Goal: Find specific page/section: Find specific page/section

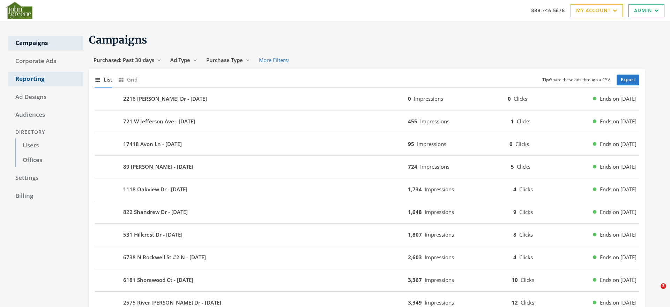
click at [37, 79] on link "Reporting" at bounding box center [45, 79] width 75 height 15
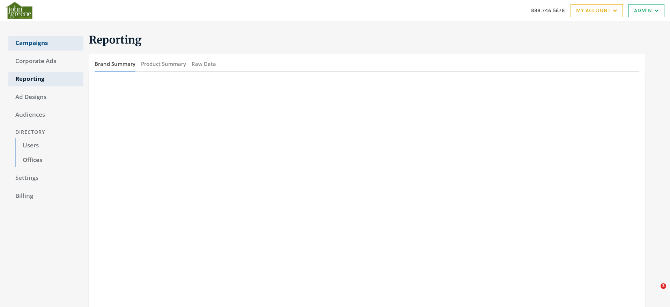
click at [29, 46] on link "Campaigns" at bounding box center [45, 43] width 75 height 15
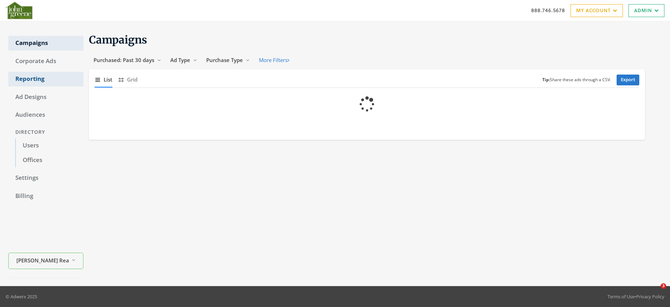
click at [27, 79] on link "Reporting" at bounding box center [45, 79] width 75 height 15
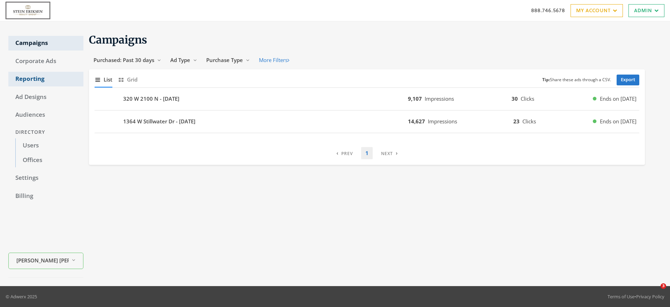
click at [31, 80] on link "Reporting" at bounding box center [45, 79] width 75 height 15
